Goal: Transaction & Acquisition: Obtain resource

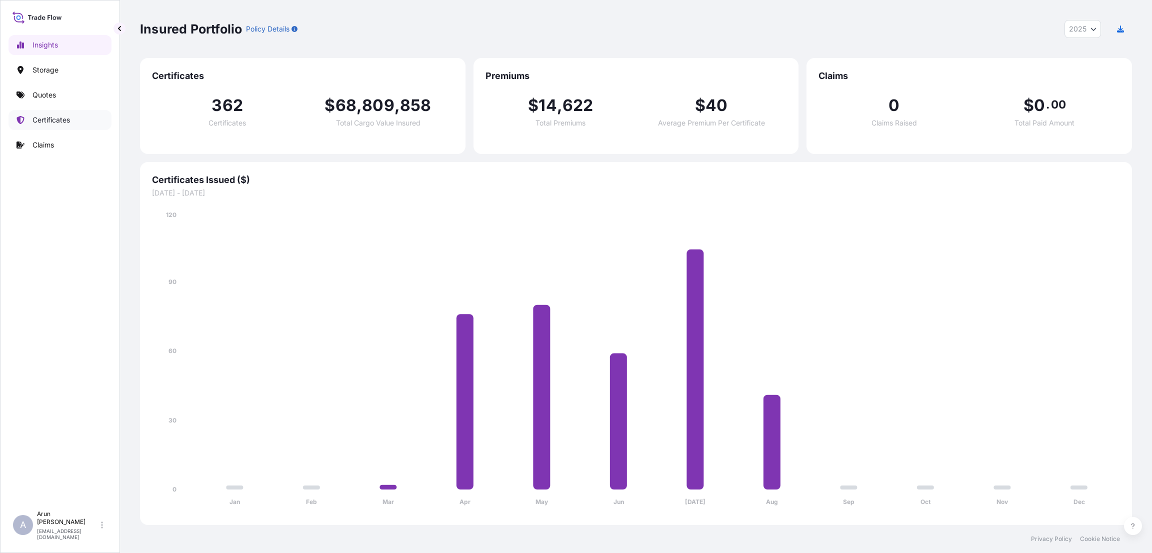
select select "2025"
click at [50, 94] on p "Quotes" at bounding box center [43, 95] width 23 height 10
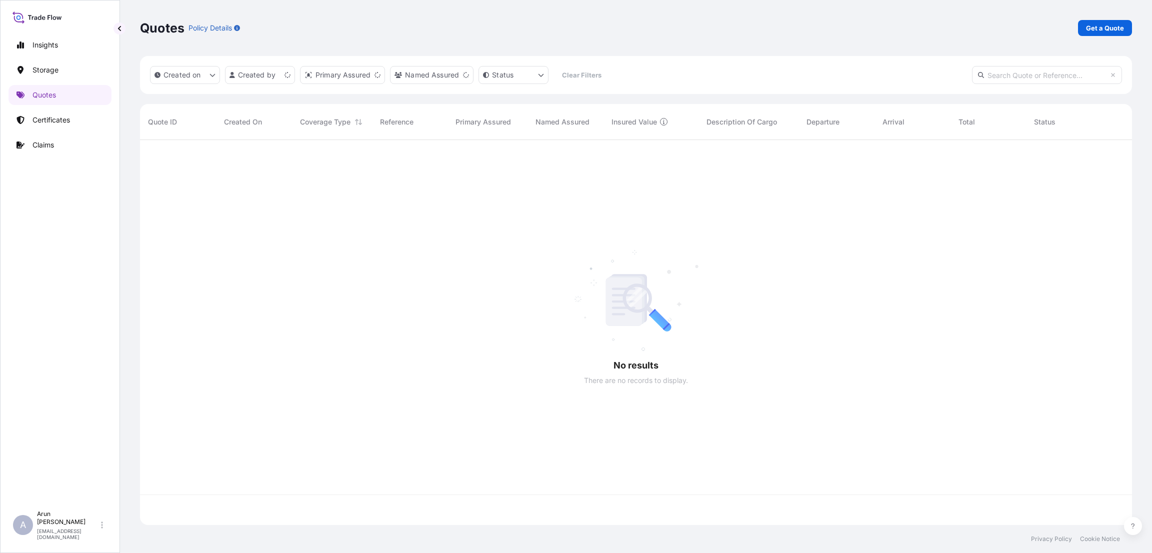
scroll to position [379, 980]
click at [1091, 28] on p "Get a Quote" at bounding box center [1105, 28] width 38 height 10
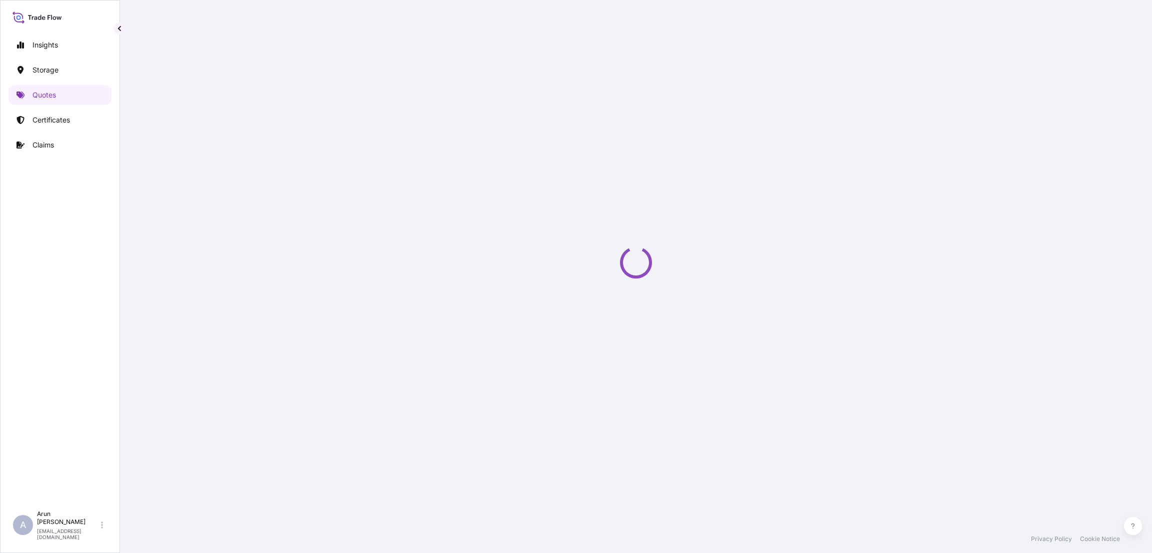
select select "Road / [GEOGRAPHIC_DATA]"
select select "Water"
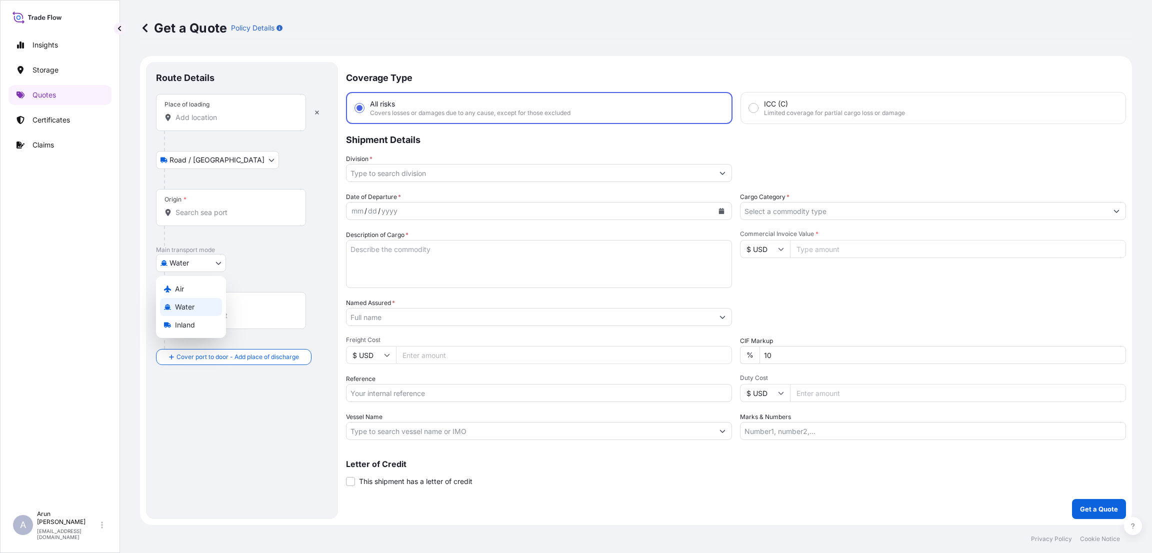
click at [220, 265] on body "Insights Storage Quotes Certificates Claims A [PERSON_NAME] [PERSON_NAME][EMAIL…" at bounding box center [576, 276] width 1152 height 553
click at [255, 113] on input "Place of loading" at bounding box center [234, 117] width 118 height 10
click at [364, 45] on div "Get a Quote Policy Details" at bounding box center [636, 28] width 992 height 56
click at [224, 120] on input "Place of loading" at bounding box center [234, 117] width 118 height 10
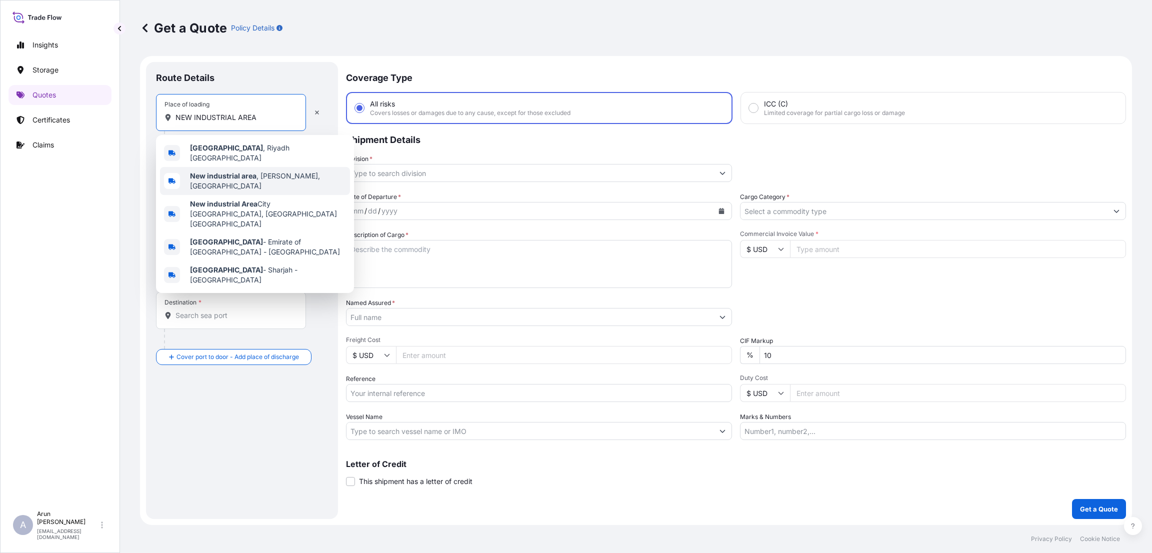
click at [230, 167] on div "New industrial area , [GEOGRAPHIC_DATA], [GEOGRAPHIC_DATA]" at bounding box center [255, 181] width 190 height 28
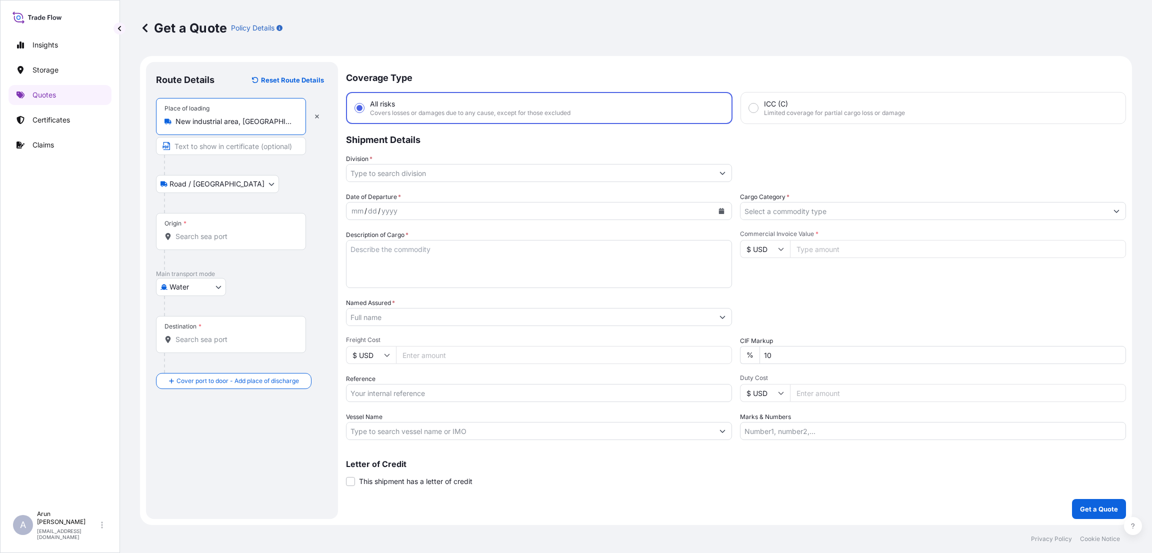
type input "New industrial area, [GEOGRAPHIC_DATA], [GEOGRAPHIC_DATA]"
click at [208, 147] on input "Text to appear on certificate" at bounding box center [231, 146] width 150 height 18
type input "QATAR WIRE PRODUCTS CO LLC"
click at [203, 241] on input "Origin *" at bounding box center [234, 236] width 118 height 10
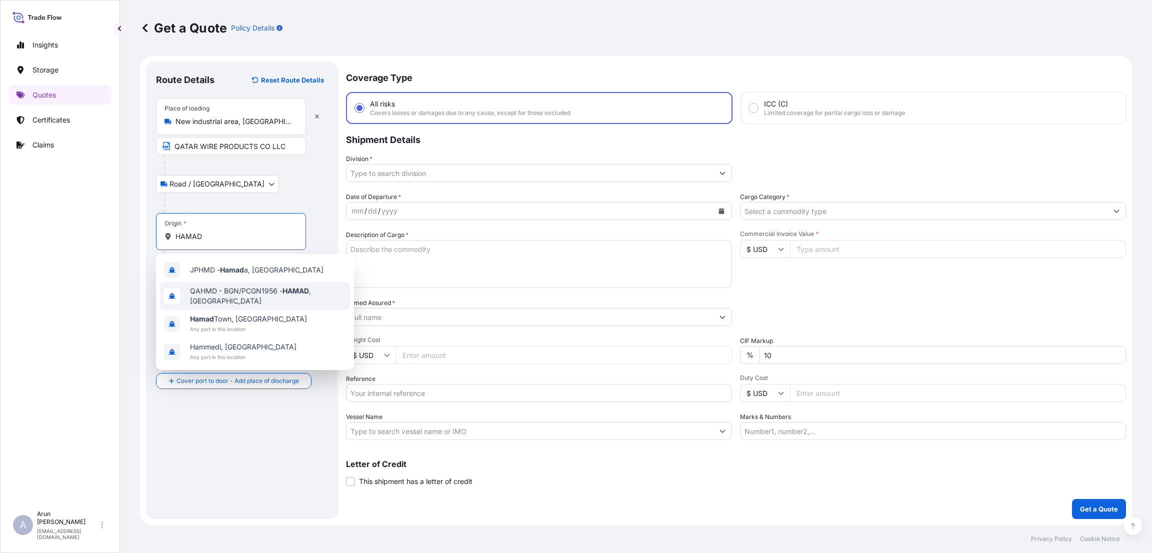
click at [244, 294] on span "QAHMD - BGN/PCGN1956 - HAMAD , [GEOGRAPHIC_DATA]" at bounding box center [268, 296] width 156 height 20
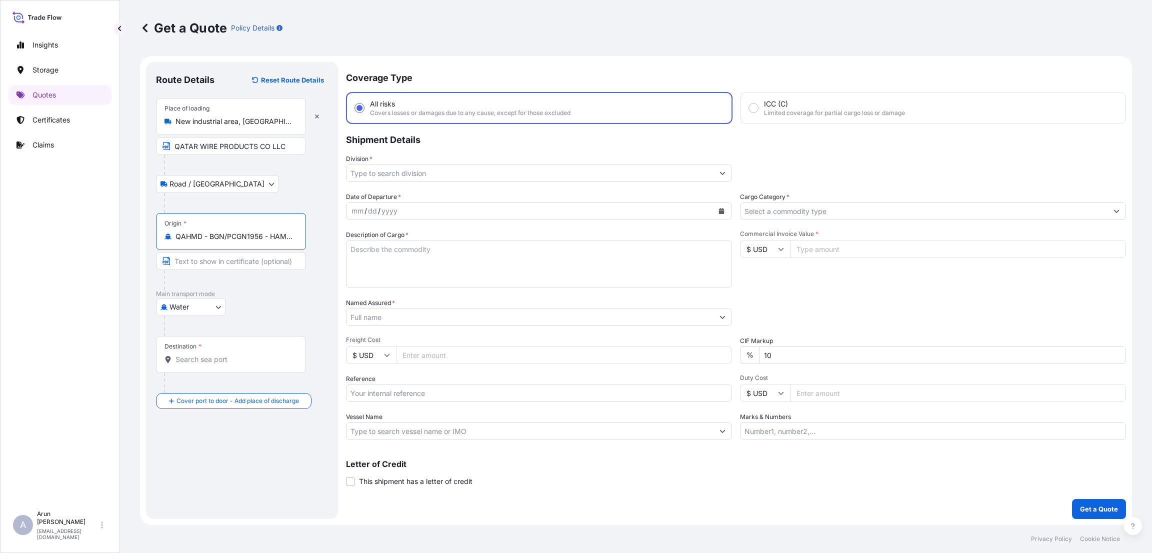
type input "QAHMD - BGN/PCGN1956 - HAMAD, [GEOGRAPHIC_DATA]"
click at [223, 361] on input "Destination *" at bounding box center [234, 359] width 118 height 10
type input "LKCMB - [GEOGRAPHIC_DATA], [GEOGRAPHIC_DATA]"
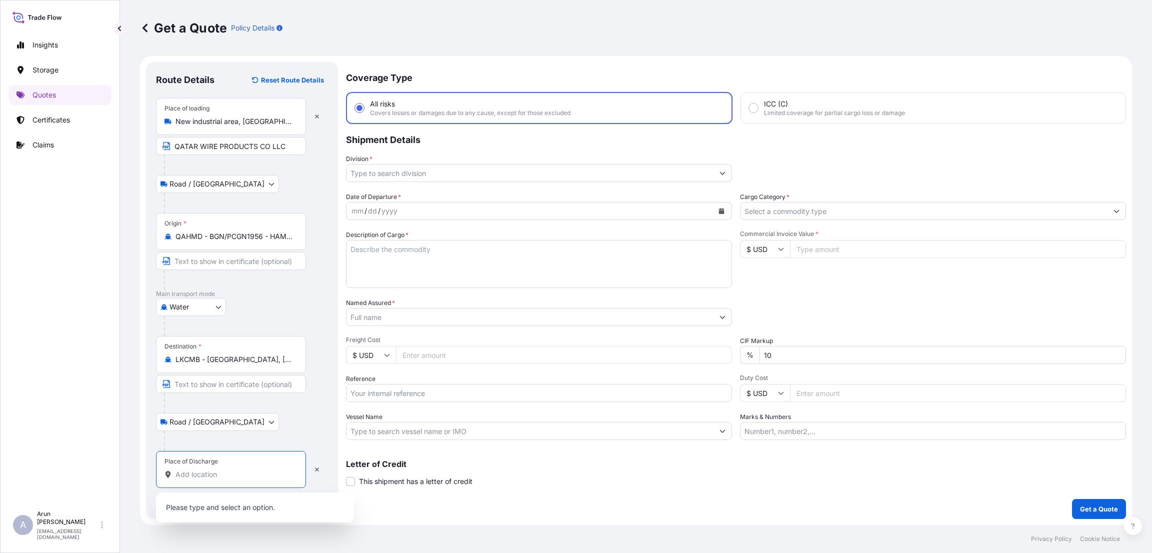
click at [196, 474] on input "Place of Discharge" at bounding box center [234, 474] width 118 height 10
click at [199, 475] on input "Place of Discharge" at bounding box center [234, 474] width 118 height 10
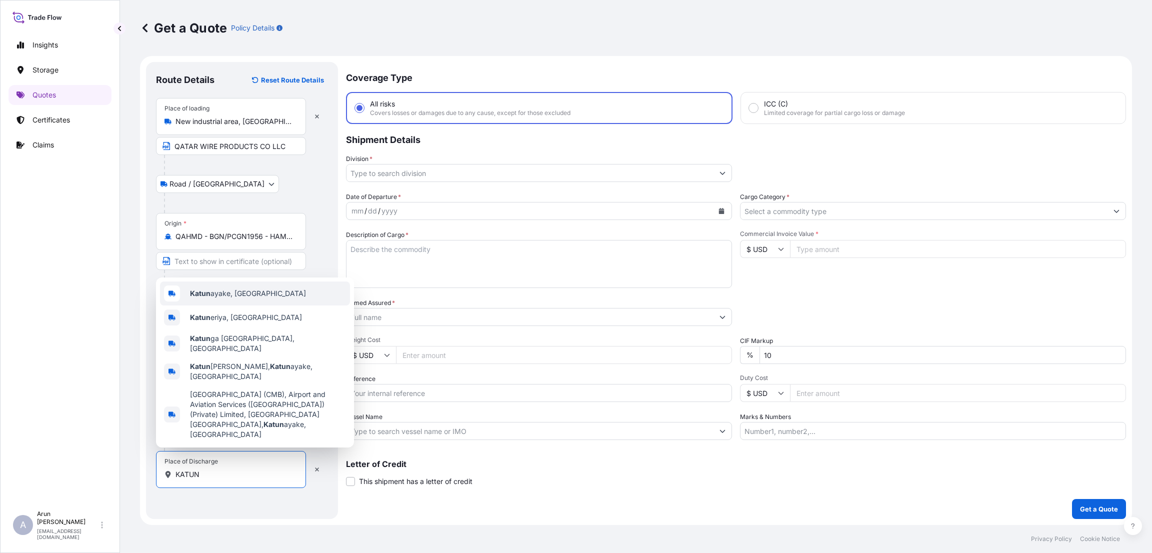
click at [243, 303] on div "[PERSON_NAME], [GEOGRAPHIC_DATA]" at bounding box center [255, 293] width 190 height 24
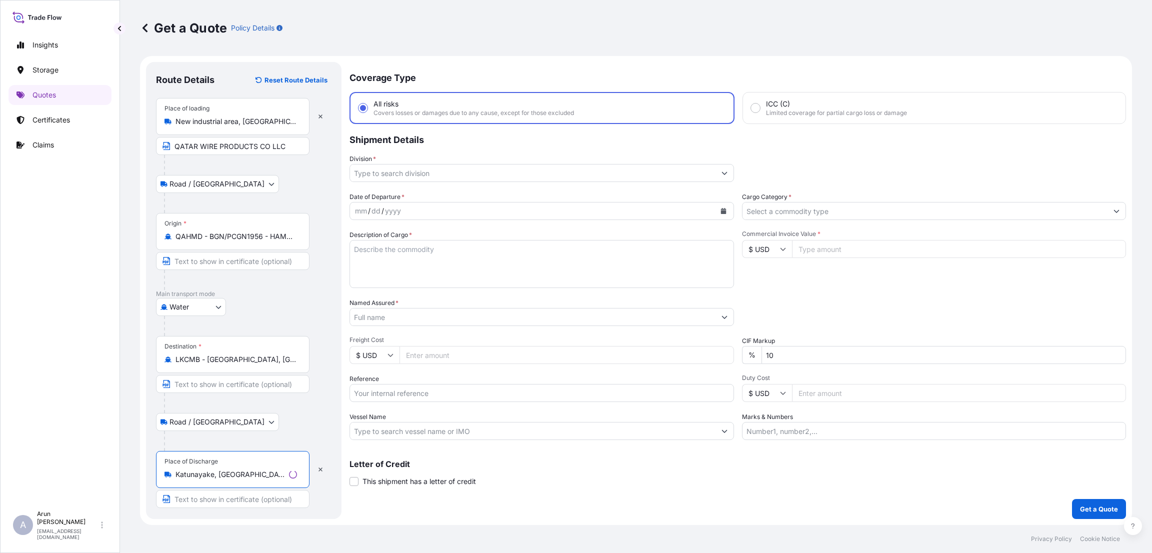
type input "Katunayake, [GEOGRAPHIC_DATA]"
click at [192, 500] on input "Text to appear on certificate" at bounding box center [231, 499] width 150 height 18
type input "TRINITY STEEL (PVT) LTD"
click at [390, 165] on input "Division *" at bounding box center [529, 173] width 367 height 18
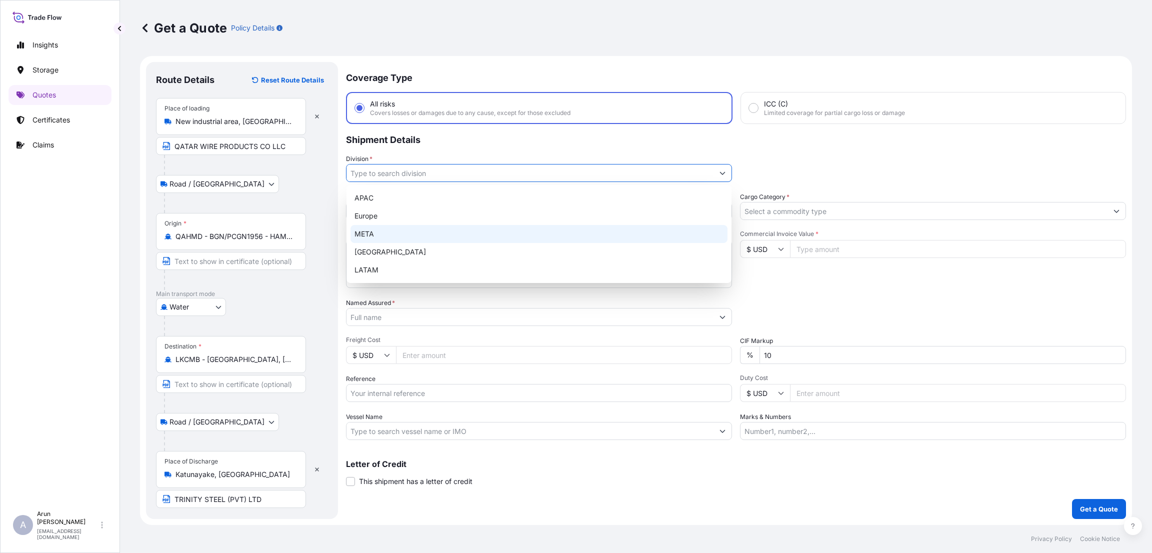
click at [389, 235] on div "META" at bounding box center [538, 234] width 377 height 18
type input "META"
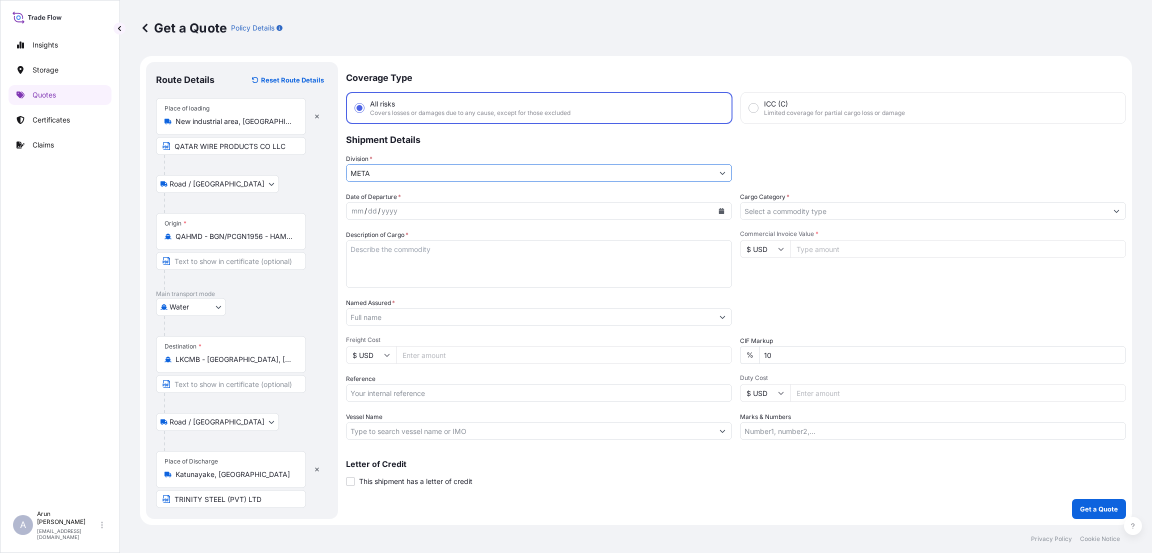
click at [721, 208] on icon "Calendar" at bounding box center [721, 211] width 6 height 6
click at [383, 330] on div "18" at bounding box center [382, 332] width 18 height 18
click at [838, 205] on input "Cargo Category *" at bounding box center [923, 211] width 367 height 18
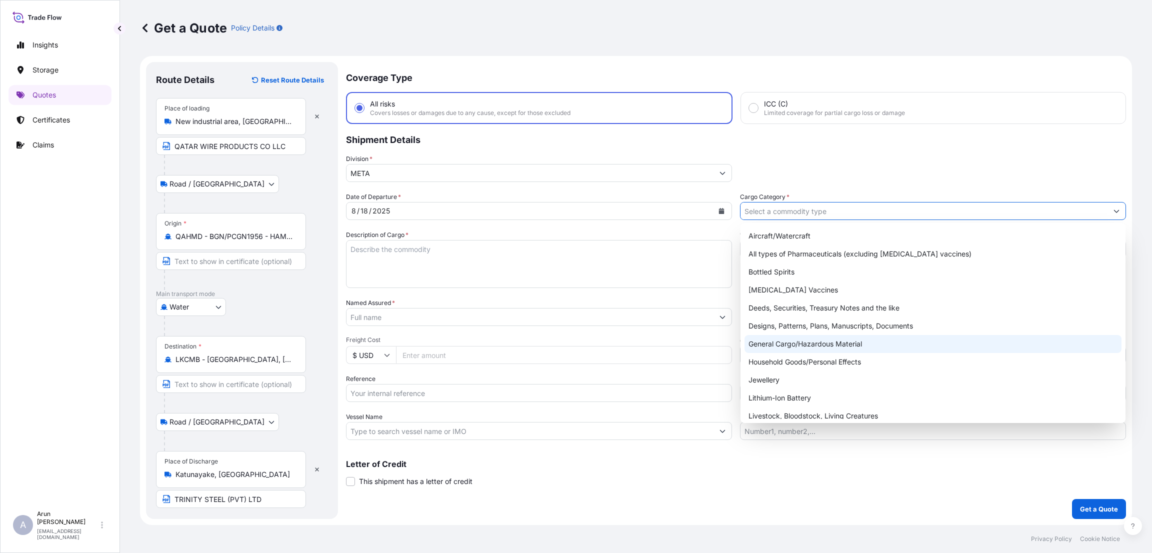
click at [815, 337] on div "General Cargo/Hazardous Material" at bounding box center [932, 344] width 377 height 18
type input "General Cargo/Hazardous Material"
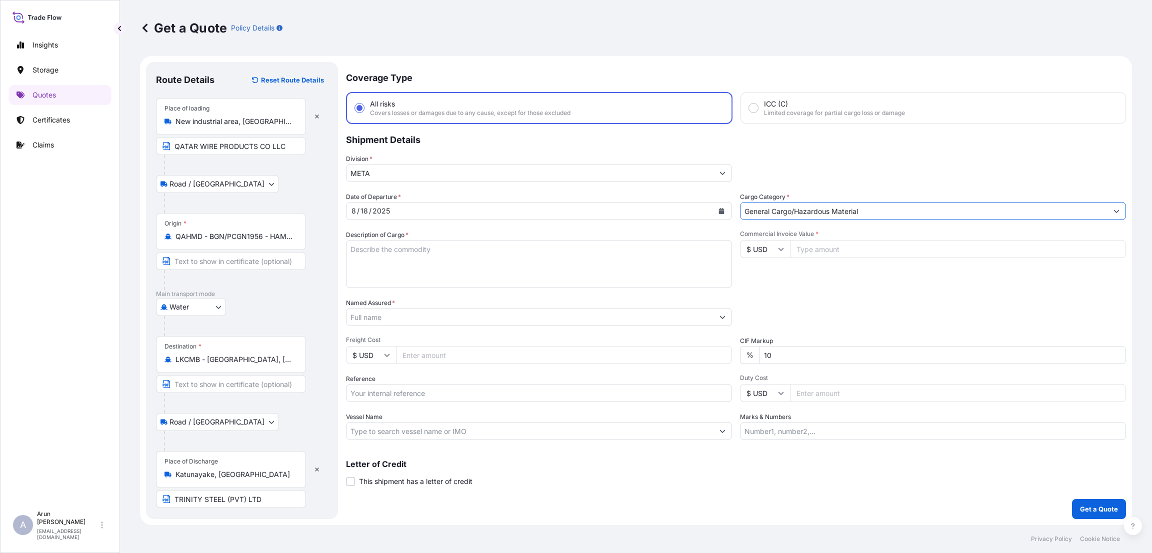
click at [378, 254] on textarea "Description of Cargo *" at bounding box center [539, 264] width 386 height 48
type textarea "HOT DIP GALVANIZED STEEL WIRE"
click at [855, 243] on input "Commercial Invoice Value *" at bounding box center [958, 249] width 336 height 18
type input "45900"
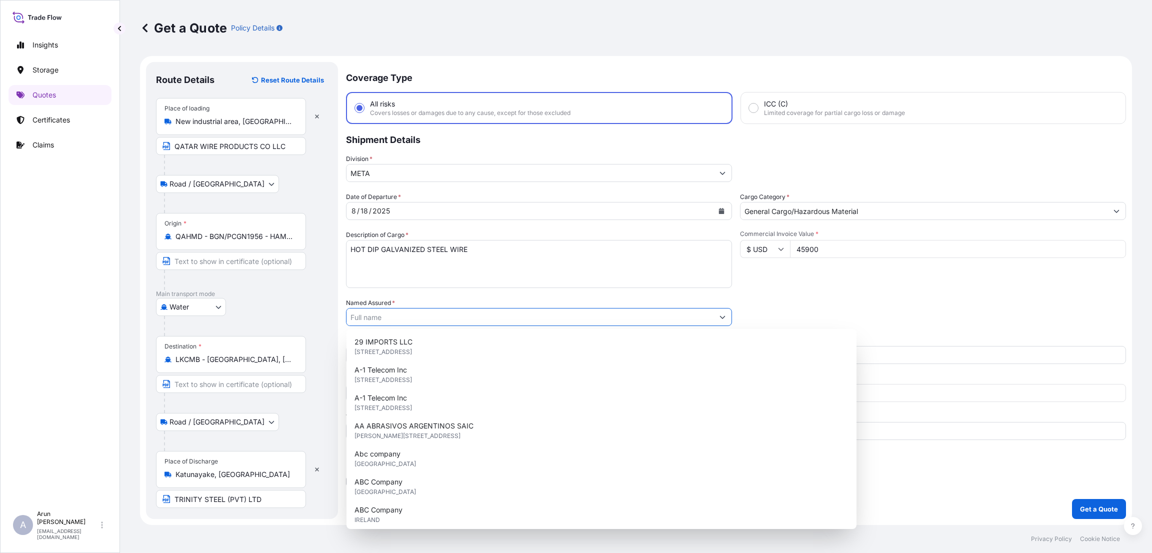
click at [377, 311] on input "Named Assured *" at bounding box center [529, 317] width 367 height 18
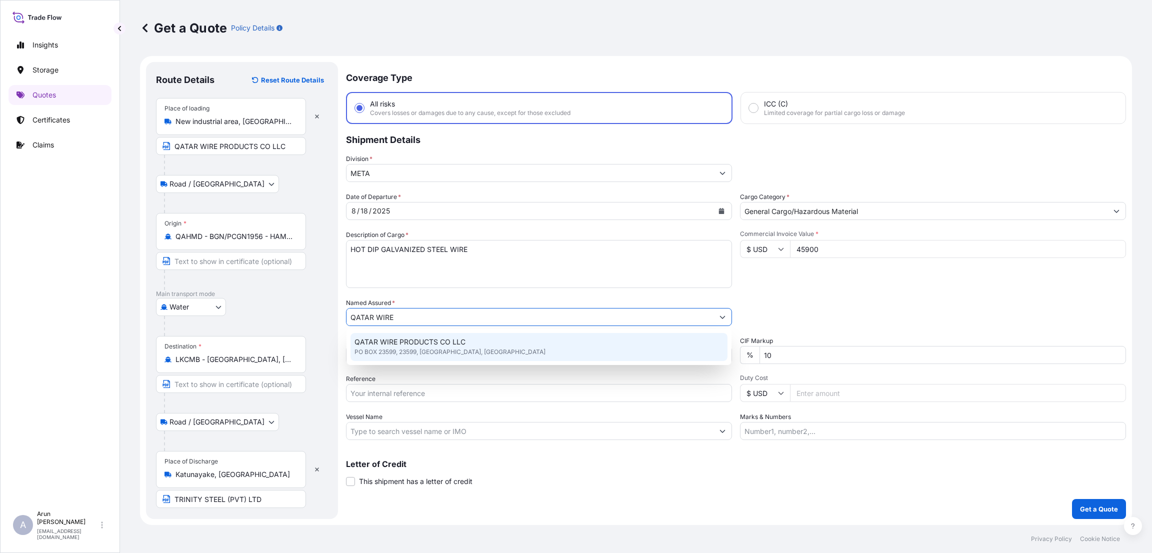
click at [397, 346] on span "QATAR WIRE PRODUCTS CO LLC" at bounding box center [409, 342] width 111 height 10
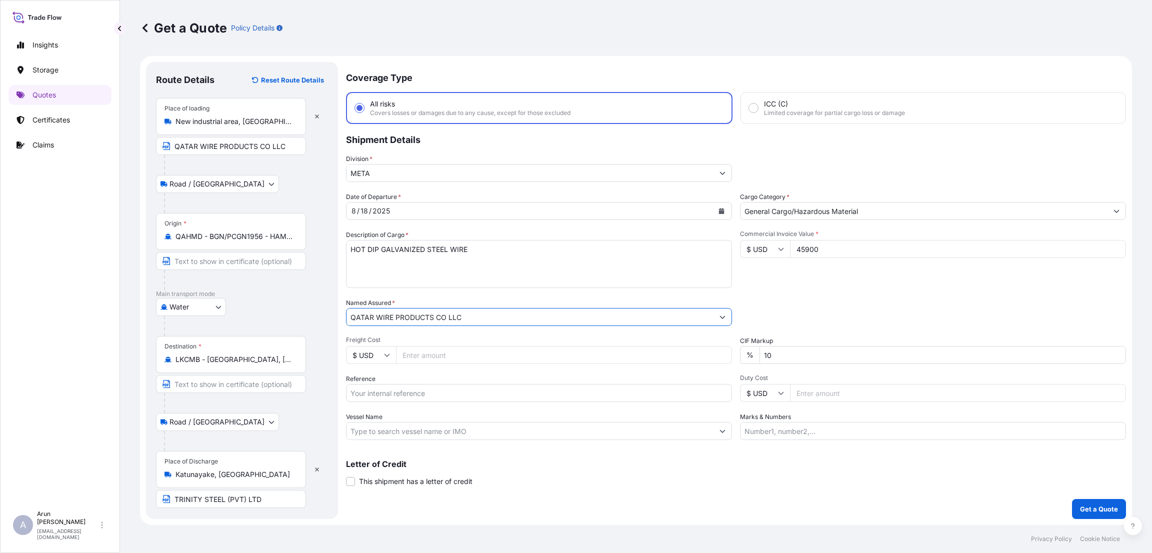
type input "QATAR WIRE PRODUCTS CO LLC"
click at [423, 354] on input "Freight Cost" at bounding box center [564, 355] width 336 height 18
type input "1500"
click at [427, 396] on input "Reference" at bounding box center [539, 393] width 386 height 18
paste input "QA1001044946"
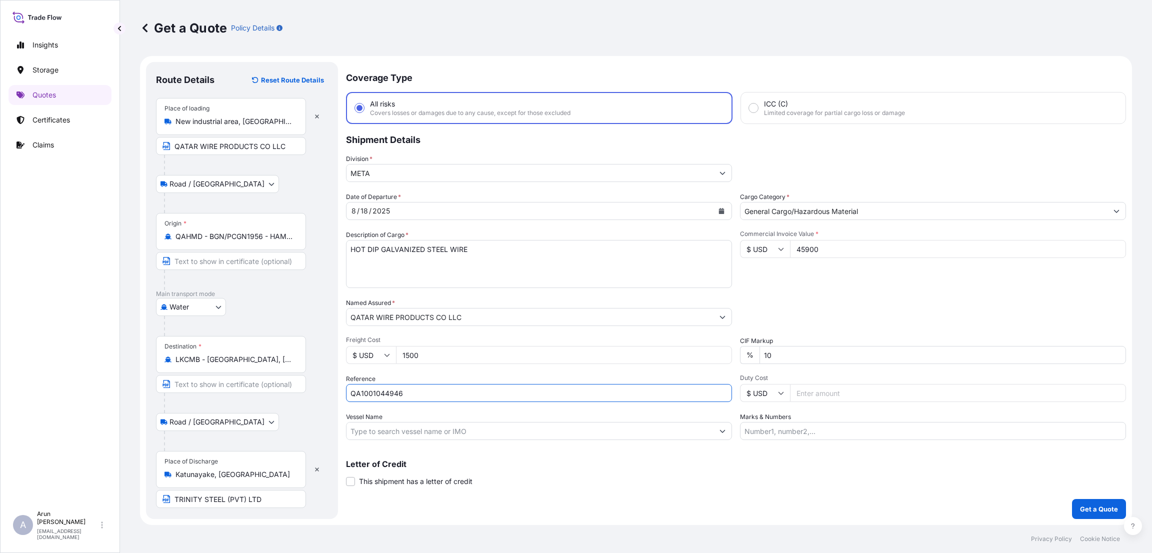
type input "QA1001044946"
drag, startPoint x: 795, startPoint y: 358, endPoint x: 749, endPoint y: 355, distance: 46.1
click at [749, 355] on div "% 10" at bounding box center [933, 355] width 386 height 18
type input "0"
click at [824, 393] on input "Duty Cost" at bounding box center [958, 393] width 336 height 18
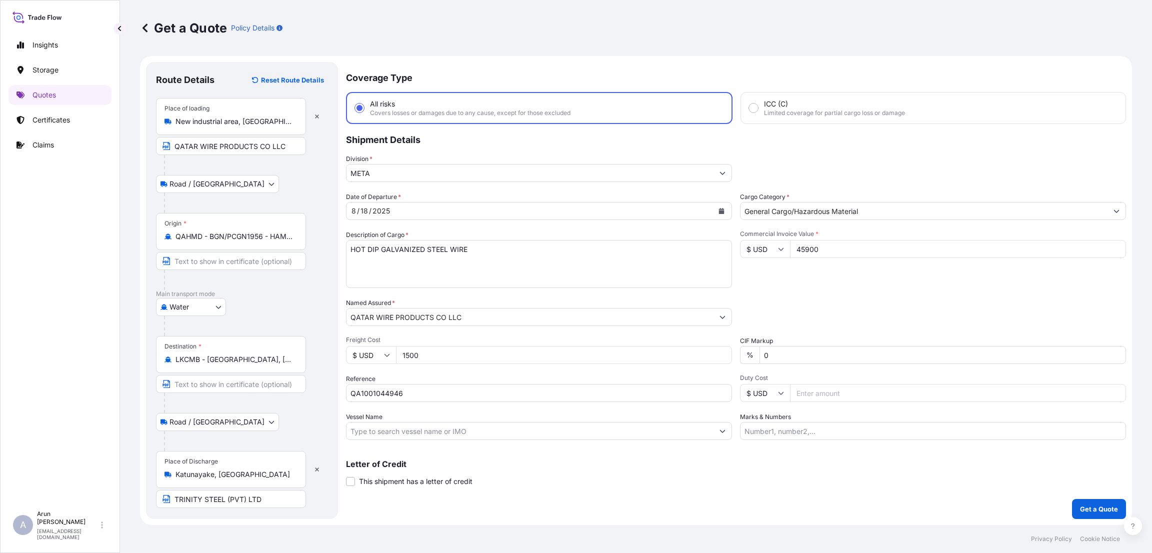
click at [786, 422] on input "Marks & Numbers" at bounding box center [933, 431] width 386 height 18
type input "INVOICE NUMBER:2655/25 DATE:[DATE]"
click at [812, 472] on div "Letter of Credit This shipment has a letter of credit Letter of credit * Letter…" at bounding box center [736, 473] width 780 height 26
click at [1078, 506] on button "Get a Quote" at bounding box center [1099, 509] width 54 height 20
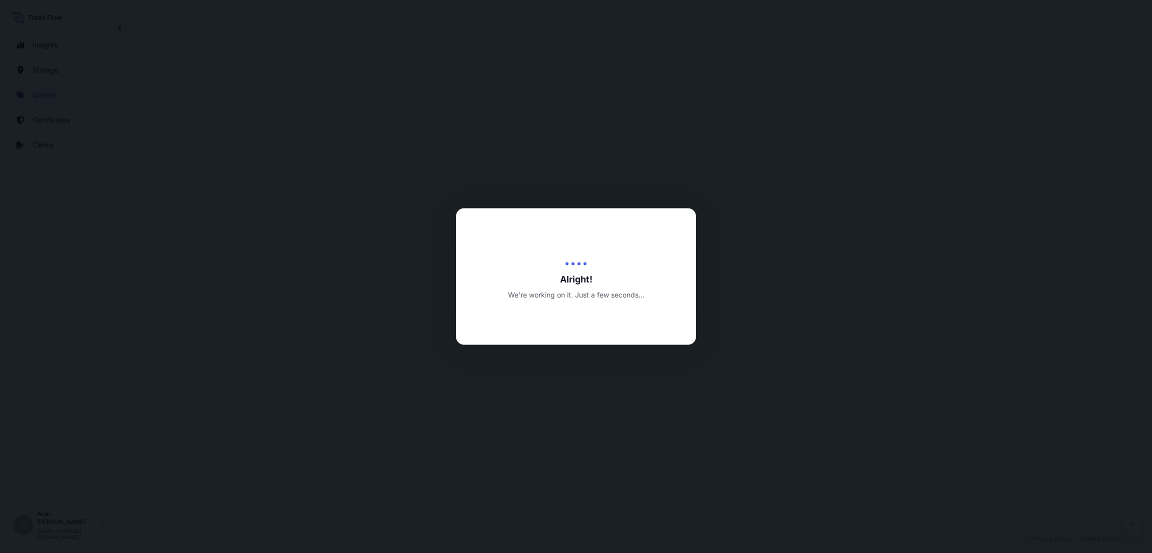
select select "Road / [GEOGRAPHIC_DATA]"
select select "Water"
select select "Road / [GEOGRAPHIC_DATA]"
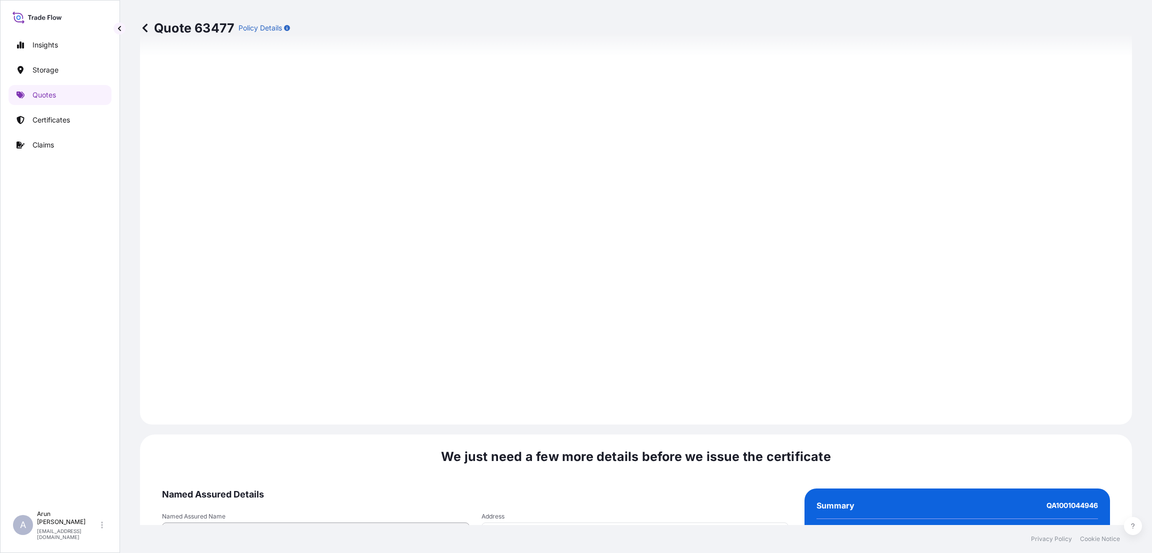
scroll to position [1423, 0]
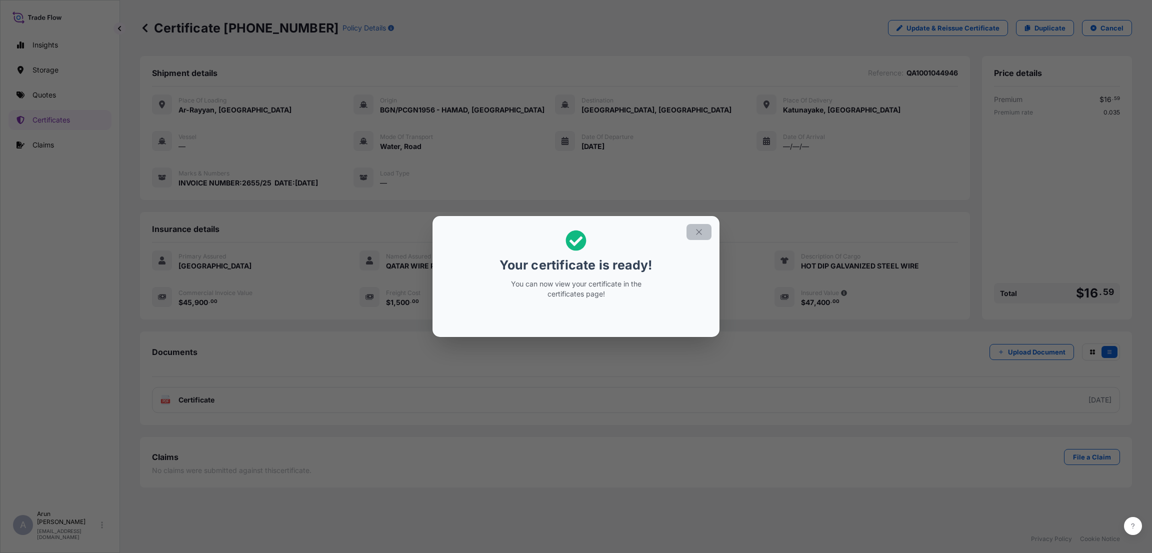
click at [708, 234] on button "button" at bounding box center [698, 232] width 25 height 16
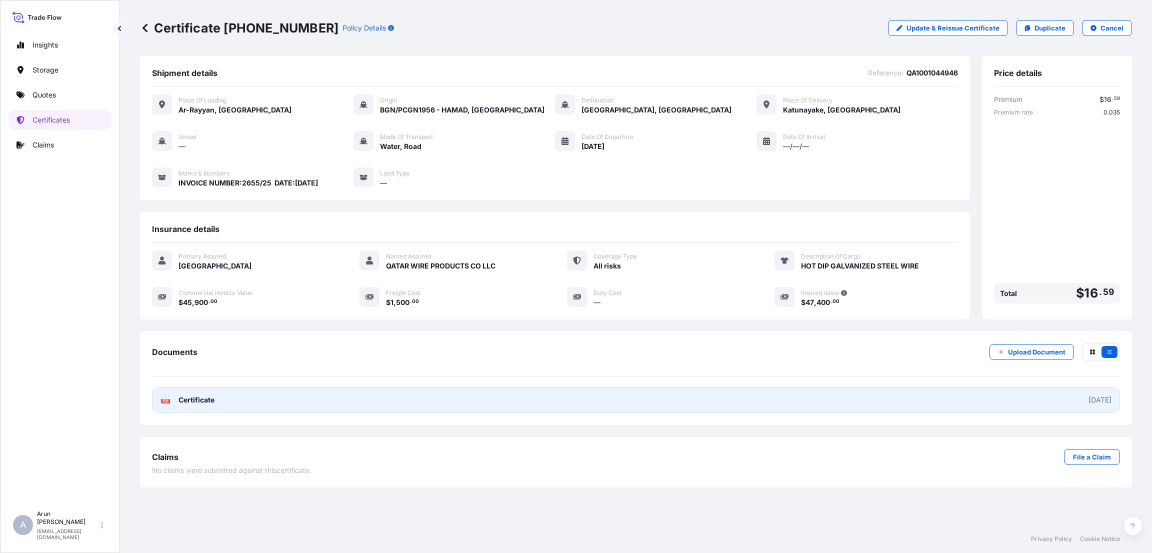
click at [367, 404] on link "PDF Certificate [DATE]" at bounding box center [636, 400] width 968 height 26
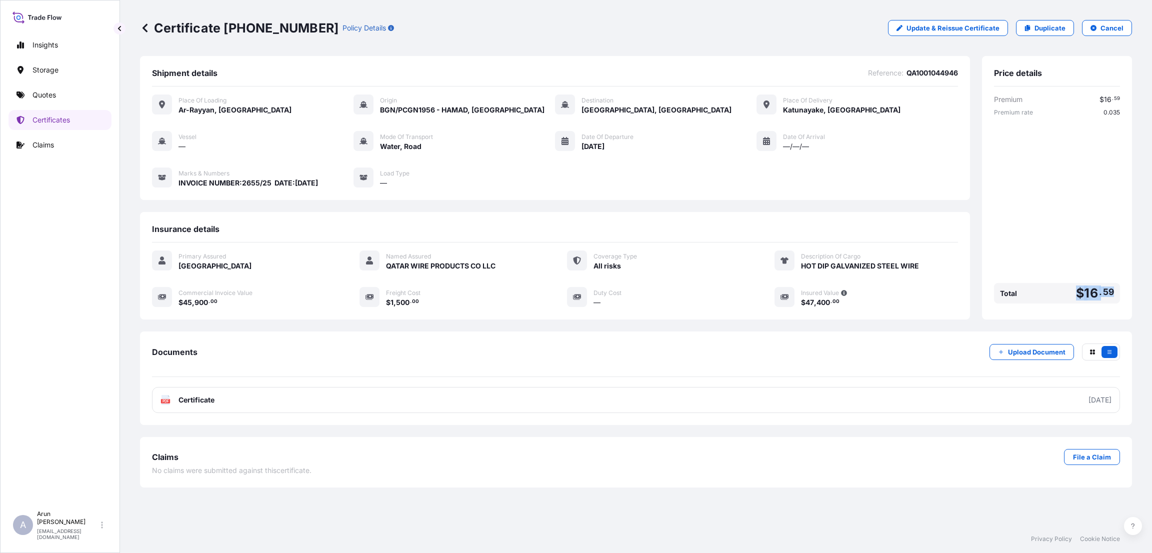
drag, startPoint x: 1075, startPoint y: 286, endPoint x: 1120, endPoint y: 288, distance: 45.0
click at [1120, 288] on div "Price details Premium $ 16 . 59 Premium rate 0.035 Total $ 16 . 59" at bounding box center [1057, 187] width 150 height 263
copy span "$ 16 . 59"
